Goal: Information Seeking & Learning: Learn about a topic

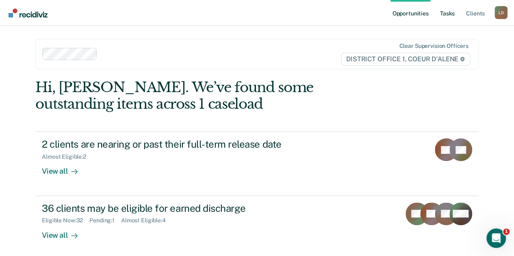
click at [450, 14] on link "Tasks" at bounding box center [448, 13] width 18 height 26
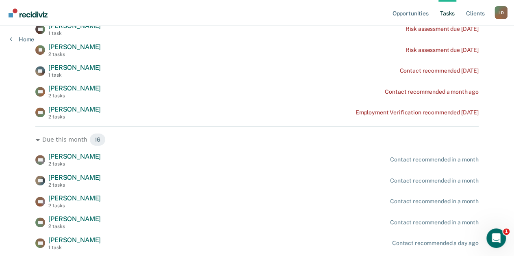
scroll to position [163, 0]
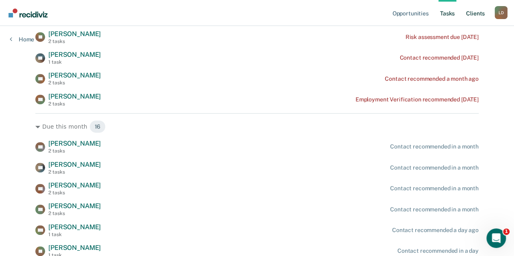
click at [474, 14] on link "Client s" at bounding box center [476, 13] width 22 height 26
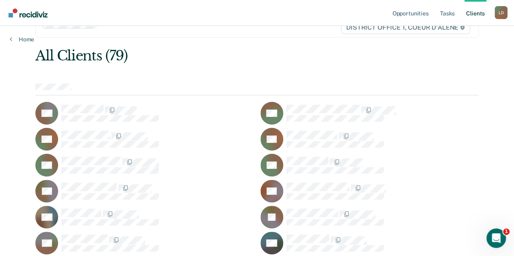
scroll to position [81, 0]
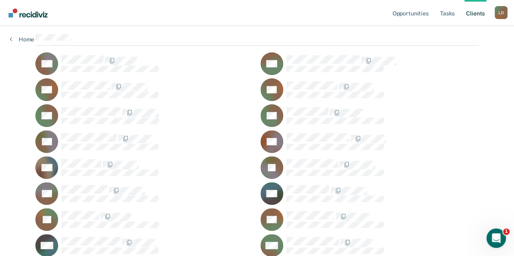
click at [51, 86] on icon at bounding box center [53, 78] width 40 height 42
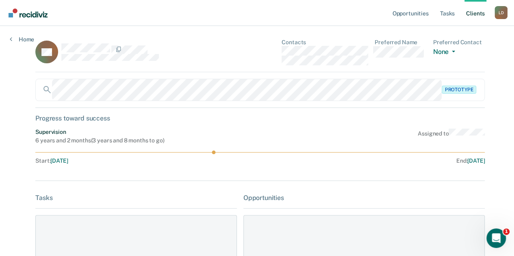
click at [482, 15] on link "Client s" at bounding box center [476, 13] width 22 height 26
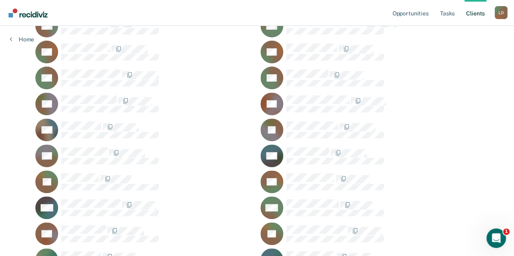
scroll to position [122, 0]
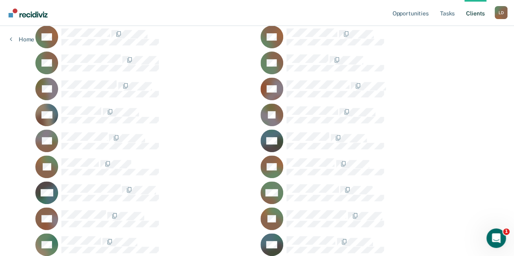
scroll to position [122, 0]
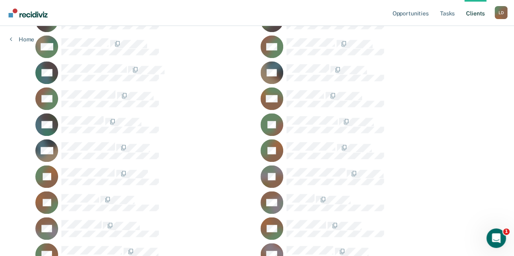
scroll to position [488, 0]
